Goal: Task Accomplishment & Management: Complete application form

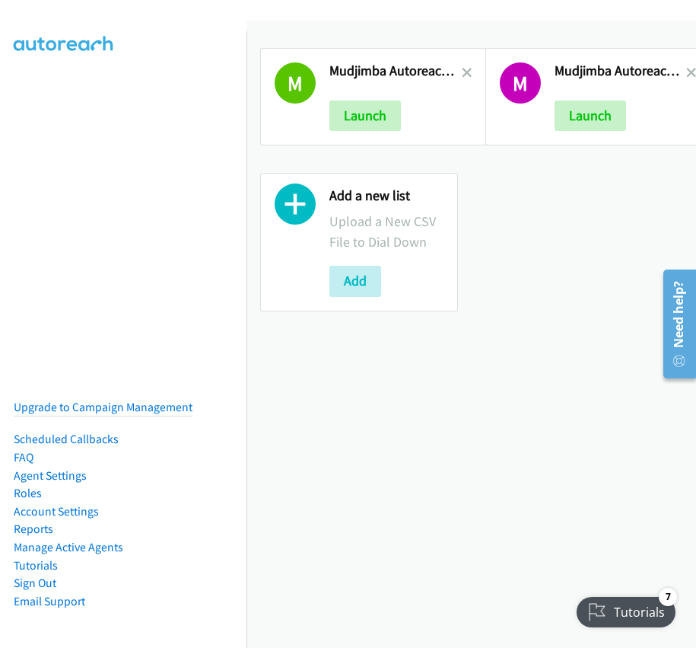
click at [535, 198] on div "M Mudjimba Autoreach Test Launch M Mudjimba Autoreach Test Property Name Launch…" at bounding box center [472, 179] width 450 height 291
click at [364, 284] on button "Add" at bounding box center [356, 281] width 52 height 30
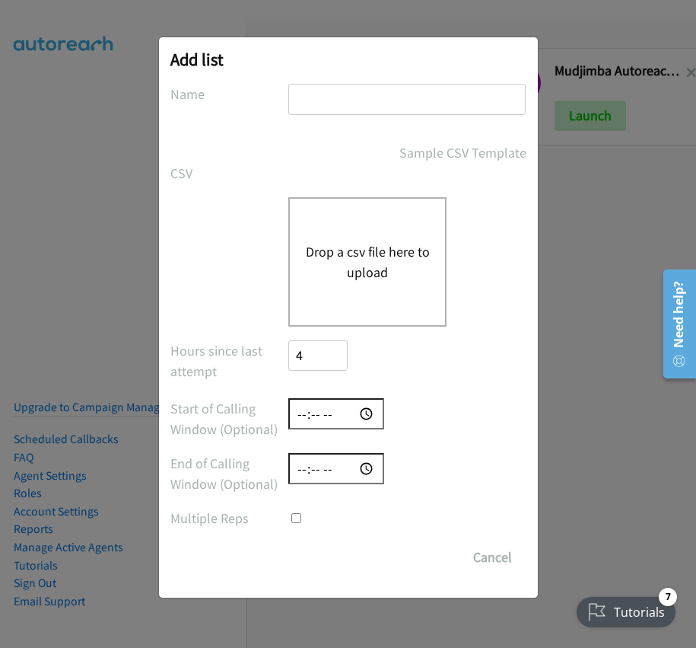
click at [323, 100] on input "text" at bounding box center [406, 99] width 237 height 31
paste input "Mooloolaba Homes"
type input "Mooloolaba Homes"
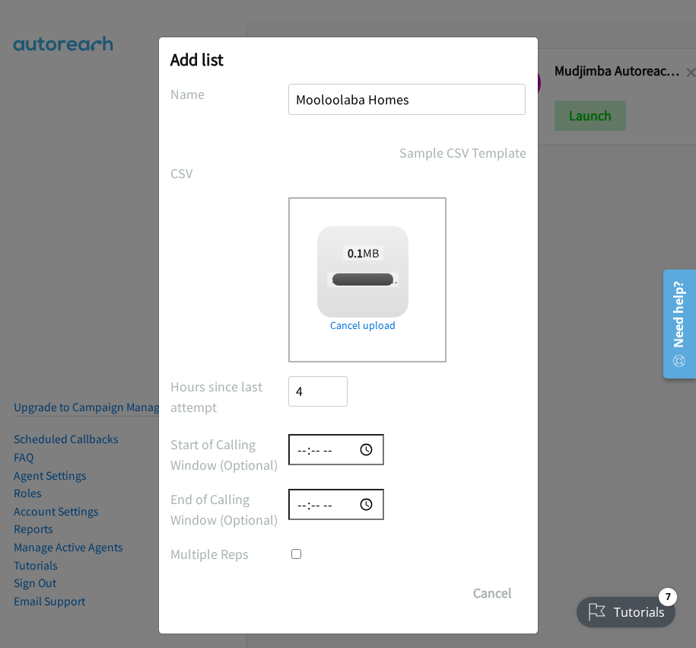
checkbox input "true"
click at [292, 555] on input "checkbox" at bounding box center [297, 554] width 10 height 10
checkbox input "true"
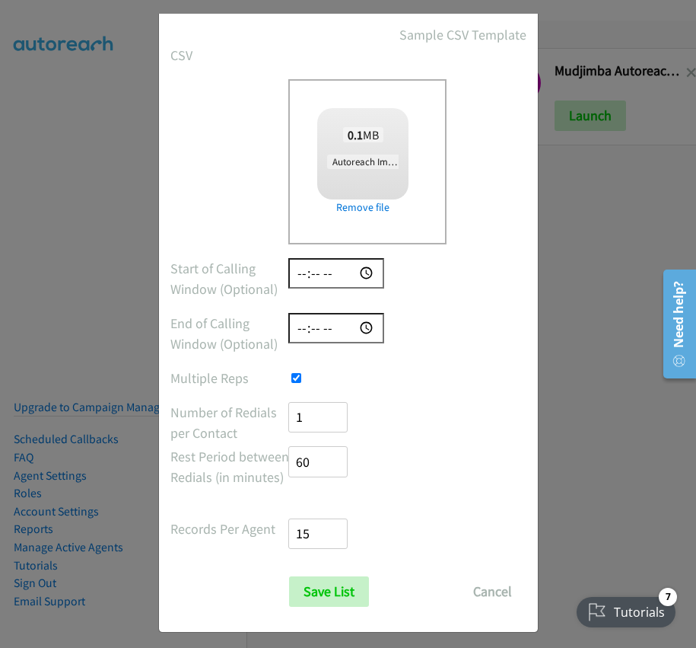
scroll to position [119, 0]
click at [330, 466] on input "59" at bounding box center [317, 460] width 59 height 31
click at [316, 464] on input "59" at bounding box center [317, 460] width 59 height 31
click at [329, 454] on input "60" at bounding box center [317, 460] width 59 height 31
click at [329, 454] on input "61" at bounding box center [317, 460] width 59 height 31
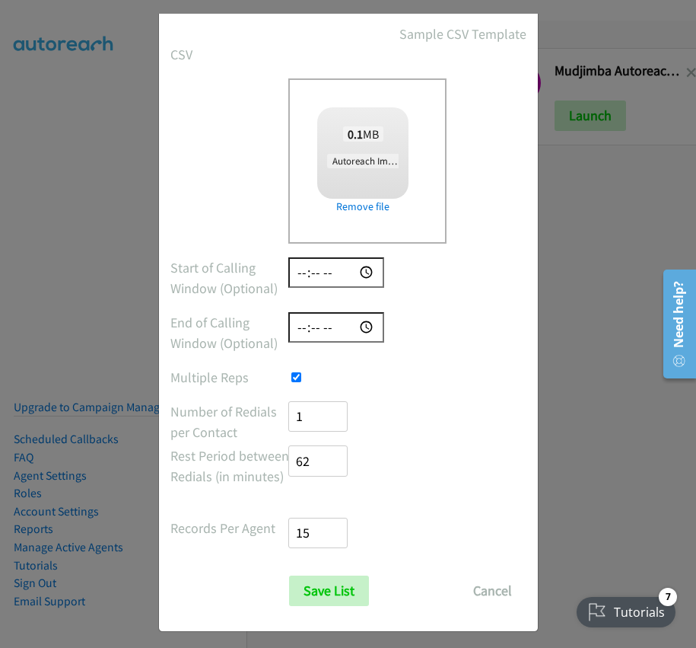
type input "62"
click at [329, 454] on input "62" at bounding box center [317, 460] width 59 height 31
click at [329, 470] on input "62" at bounding box center [317, 460] width 59 height 31
click at [293, 376] on input "checkbox" at bounding box center [297, 377] width 10 height 10
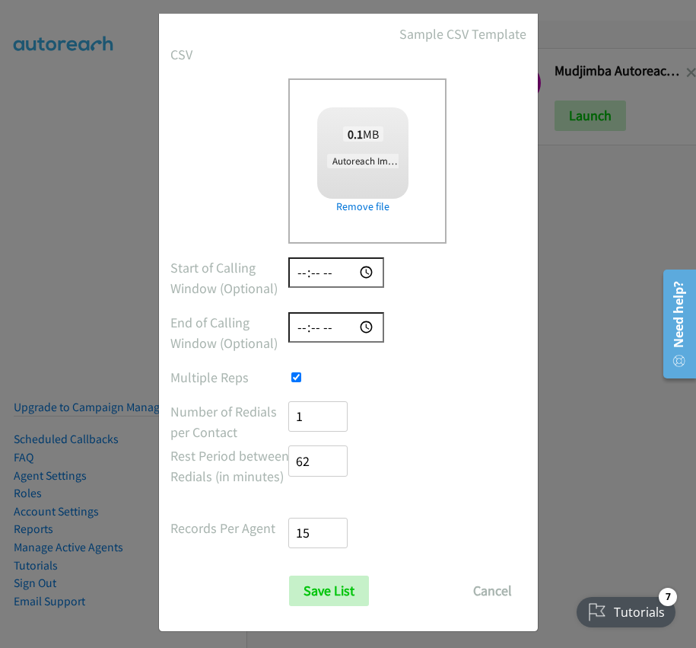
checkbox input "false"
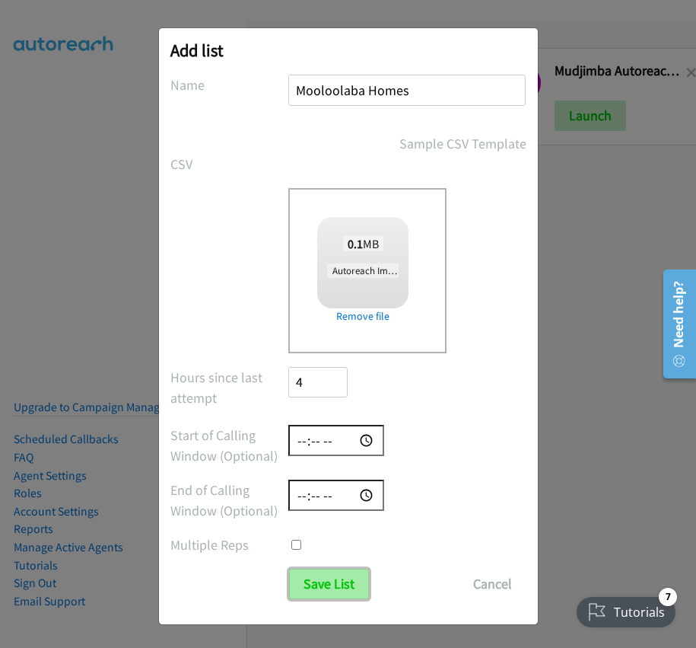
click at [331, 576] on input "Save List" at bounding box center [329, 584] width 80 height 30
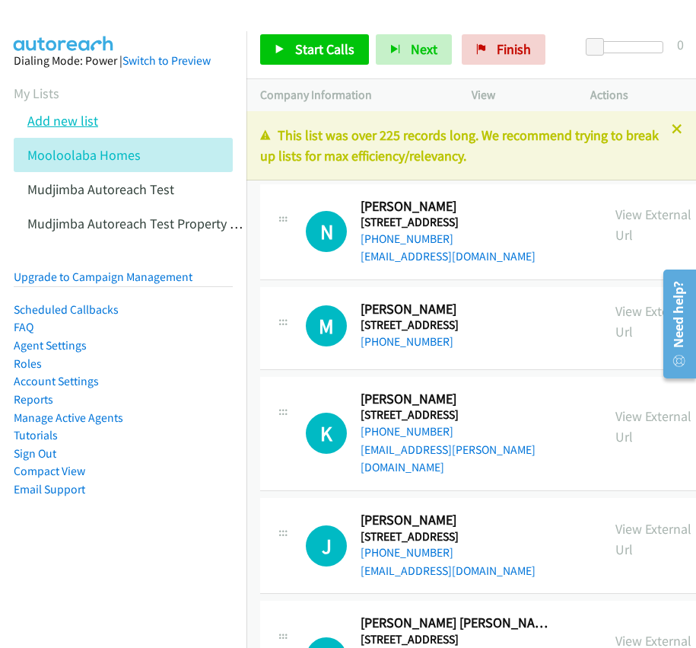
click at [66, 123] on link "Add new list" at bounding box center [62, 121] width 71 height 18
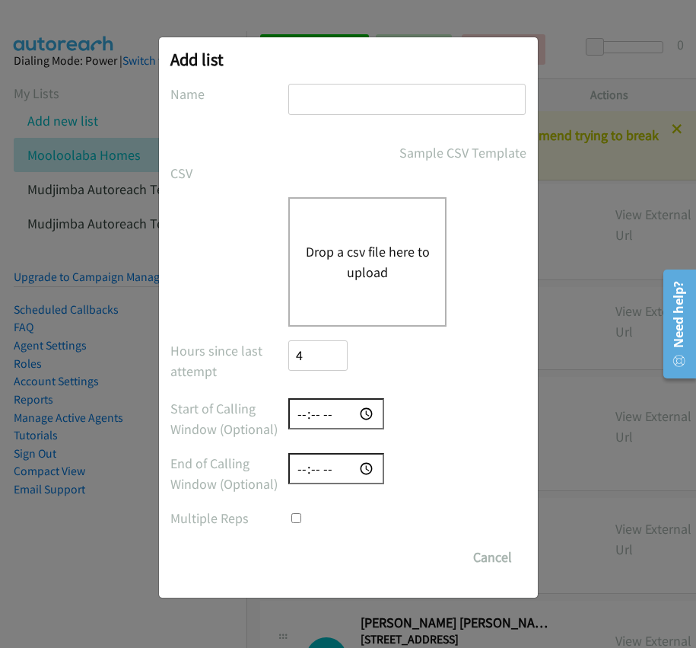
click at [305, 97] on input "text" at bounding box center [406, 99] width 237 height 31
paste input "Mooloolaba Units"
type input "Mooloolaba Units"
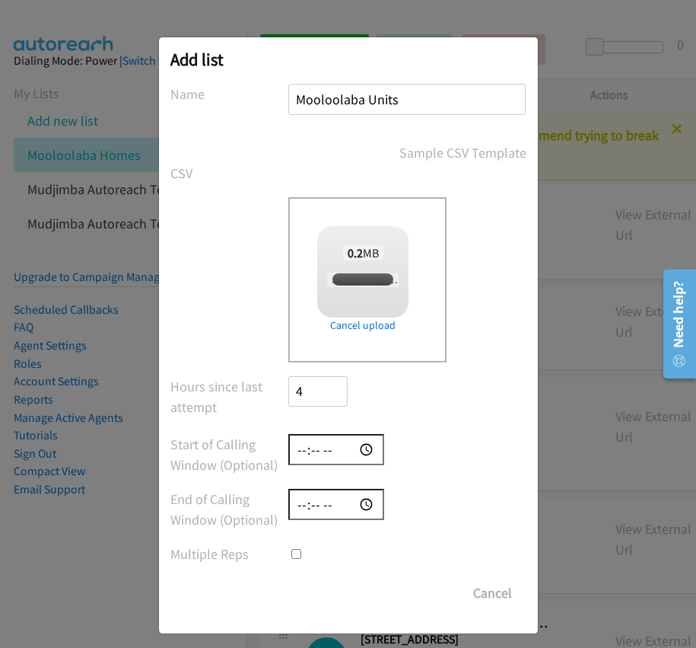
checkbox input "true"
click at [332, 594] on input "Save List" at bounding box center [329, 593] width 80 height 30
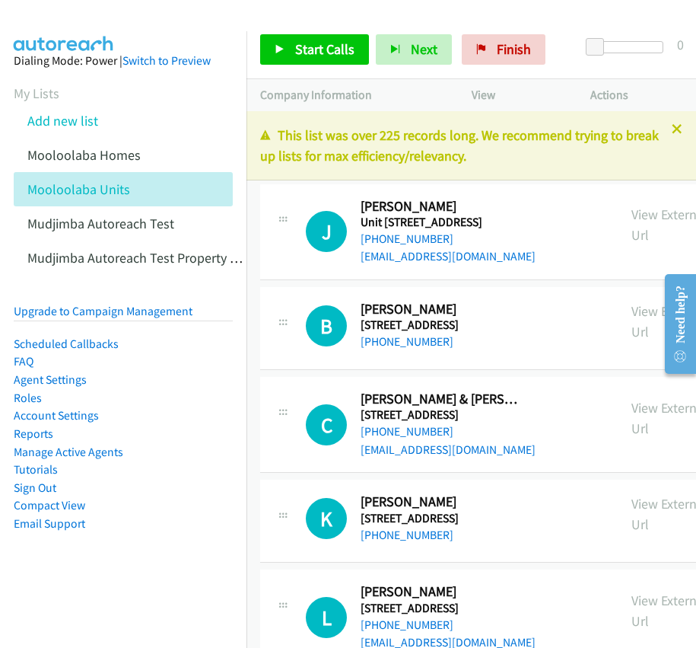
click at [500, 398] on h2 "[PERSON_NAME] & [PERSON_NAME]" at bounding box center [440, 399] width 158 height 18
drag, startPoint x: 494, startPoint y: 397, endPoint x: 581, endPoint y: 400, distance: 86.9
click at [632, 403] on p "View External Url" at bounding box center [680, 417] width 97 height 41
click at [632, 406] on p "View External Url" at bounding box center [680, 417] width 97 height 41
